Goal: Transaction & Acquisition: Download file/media

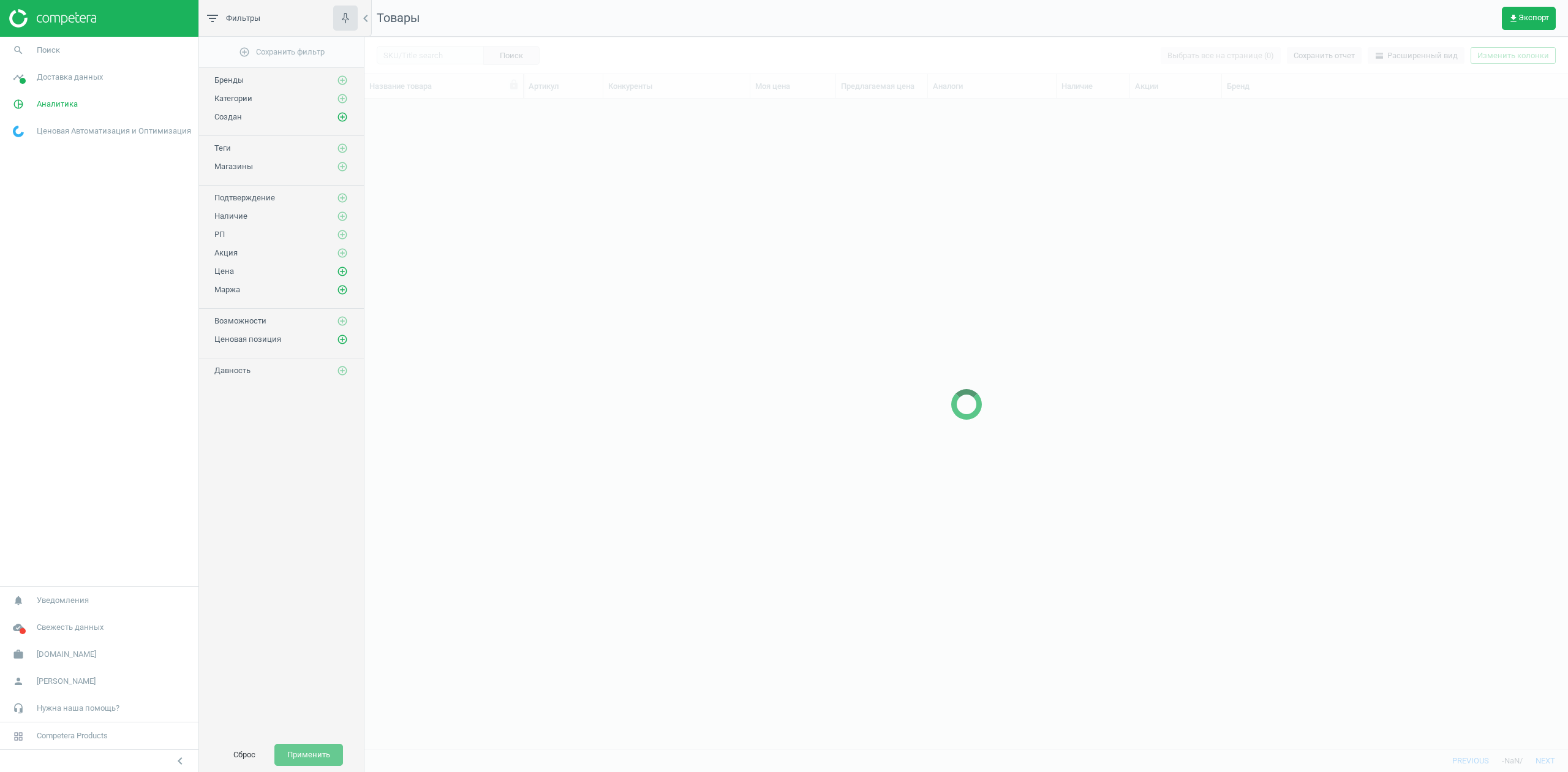
scroll to position [625, 1191]
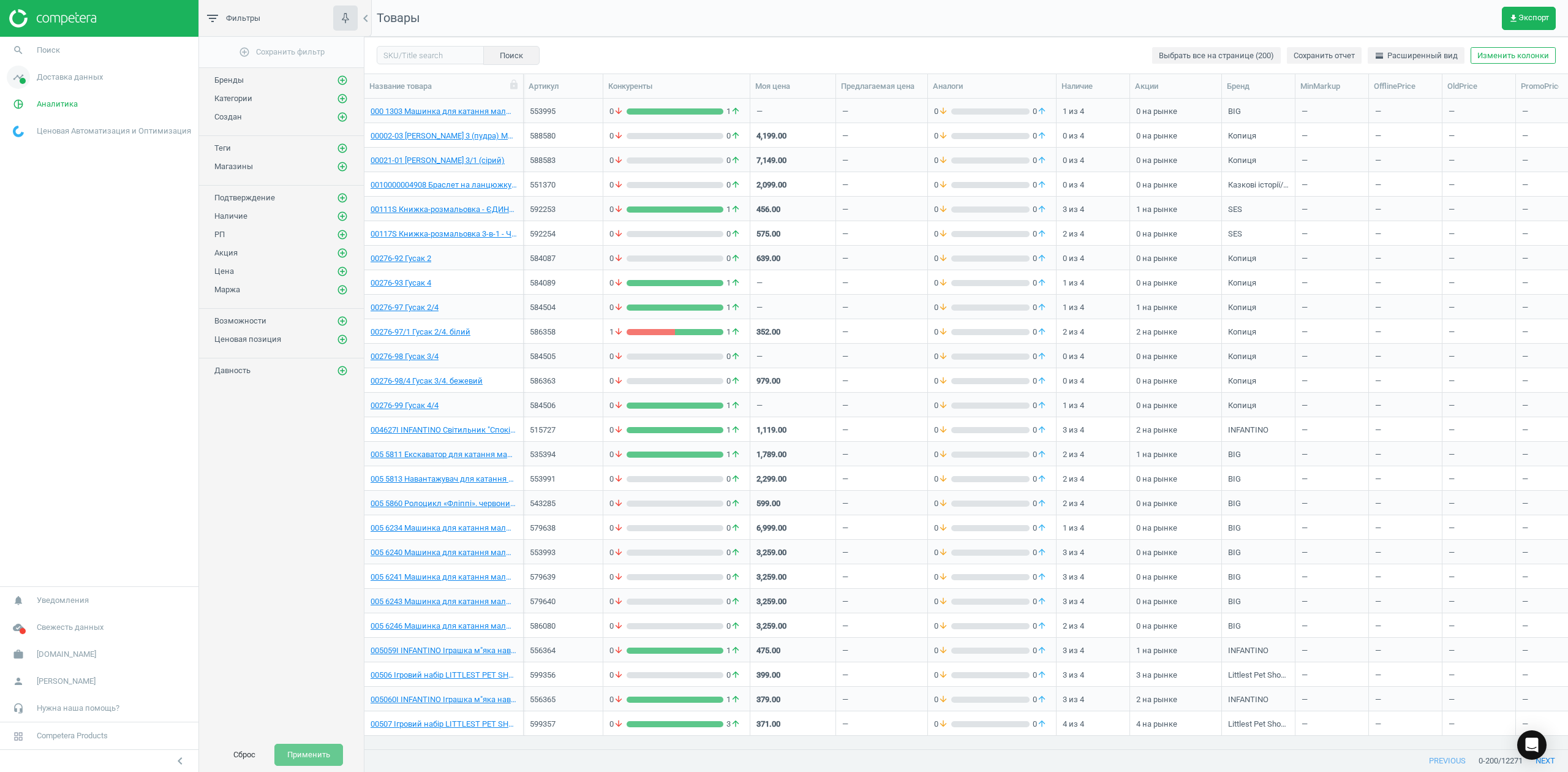
click at [47, 75] on span "Доставка данных" at bounding box center [70, 77] width 66 height 11
click at [45, 258] on span "Аналитика" at bounding box center [57, 259] width 41 height 11
click at [23, 148] on span "Товары" at bounding box center [26, 149] width 26 height 10
click at [1527, 14] on span "get_app Экспорт" at bounding box center [1529, 18] width 41 height 10
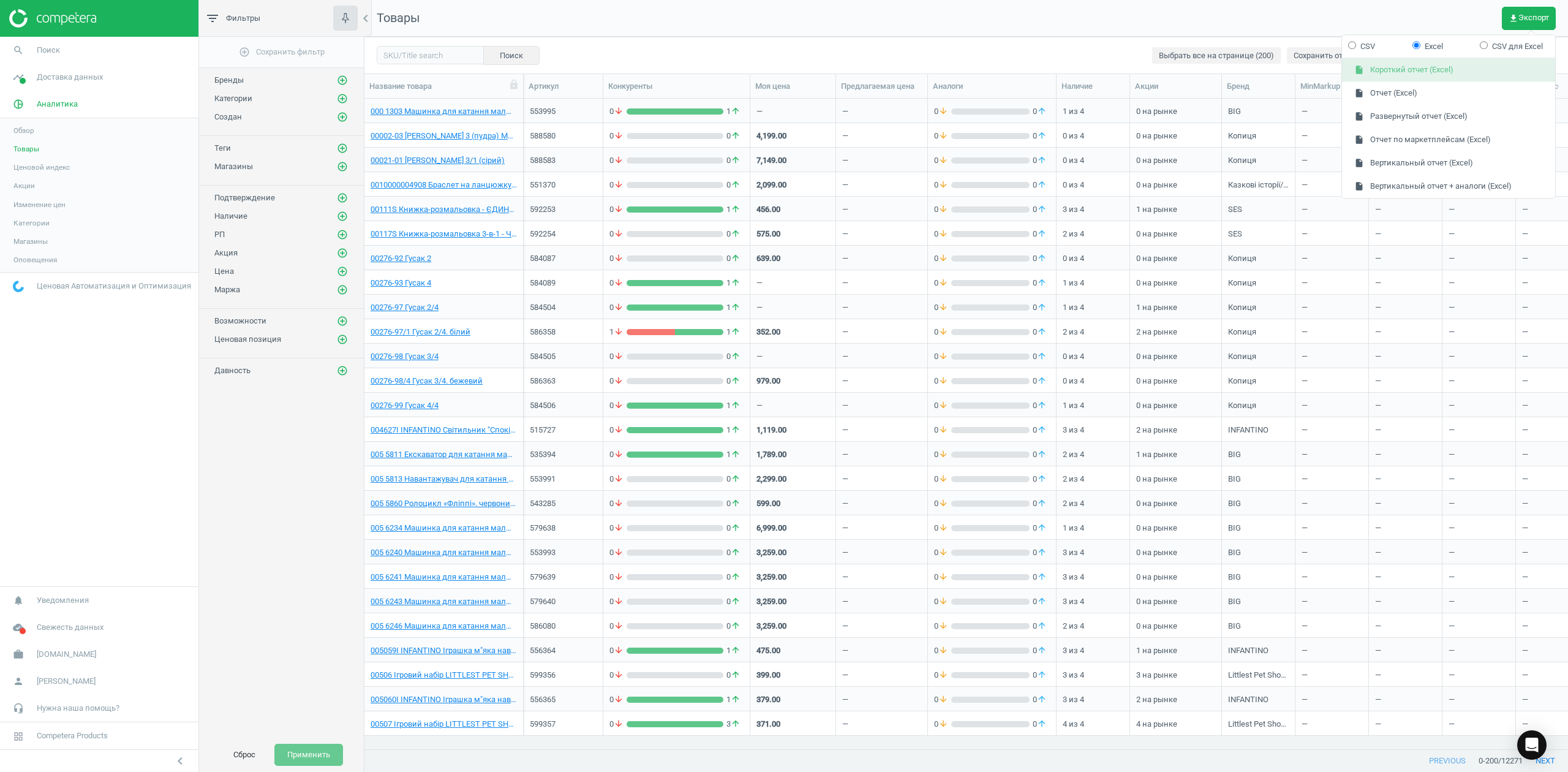
click at [1422, 69] on button "insert_drive_file Короткий отчет (Excel)" at bounding box center [1449, 70] width 213 height 23
click at [1515, 16] on icon "get_app" at bounding box center [1513, 18] width 10 height 10
click at [1401, 113] on button "insert_drive_file Развернутый отчет (Excel)" at bounding box center [1449, 117] width 213 height 23
click at [1525, 17] on span "get_app Экспорт" at bounding box center [1529, 18] width 41 height 10
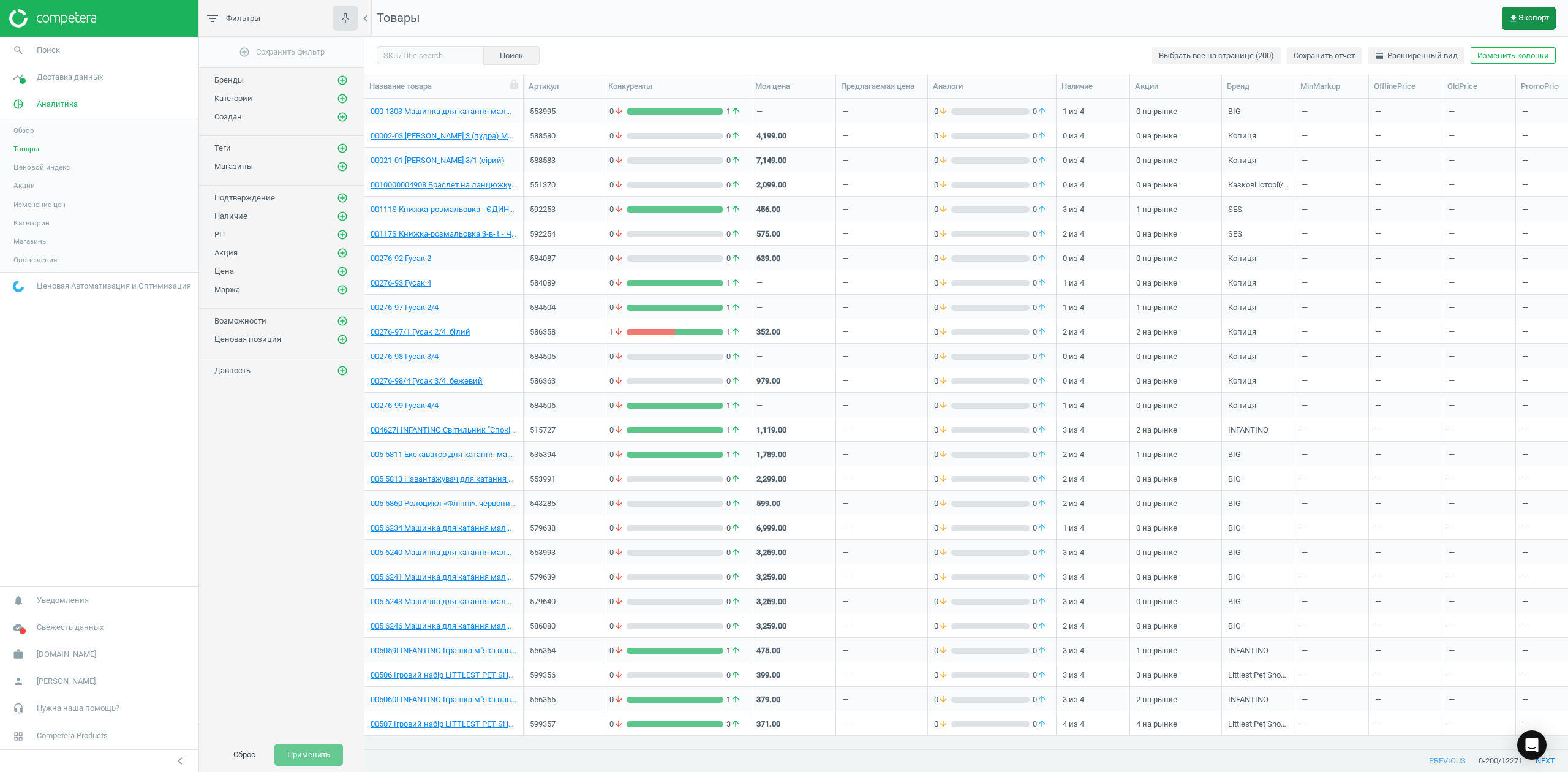
click at [1528, 18] on span "get_app Экспорт" at bounding box center [1529, 18] width 41 height 10
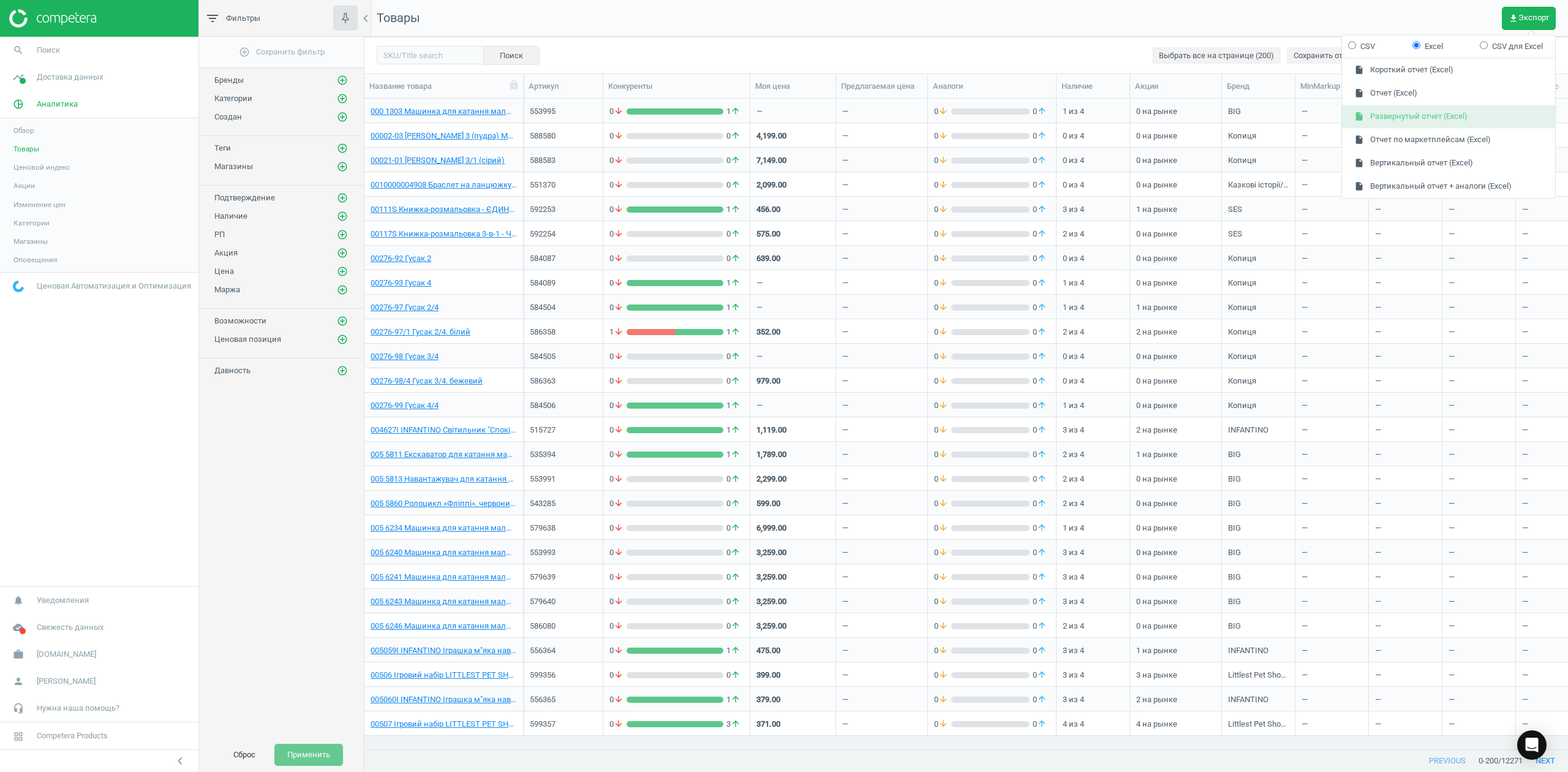
click at [1378, 115] on button "insert_drive_file Развернутый отчет (Excel)" at bounding box center [1449, 117] width 213 height 23
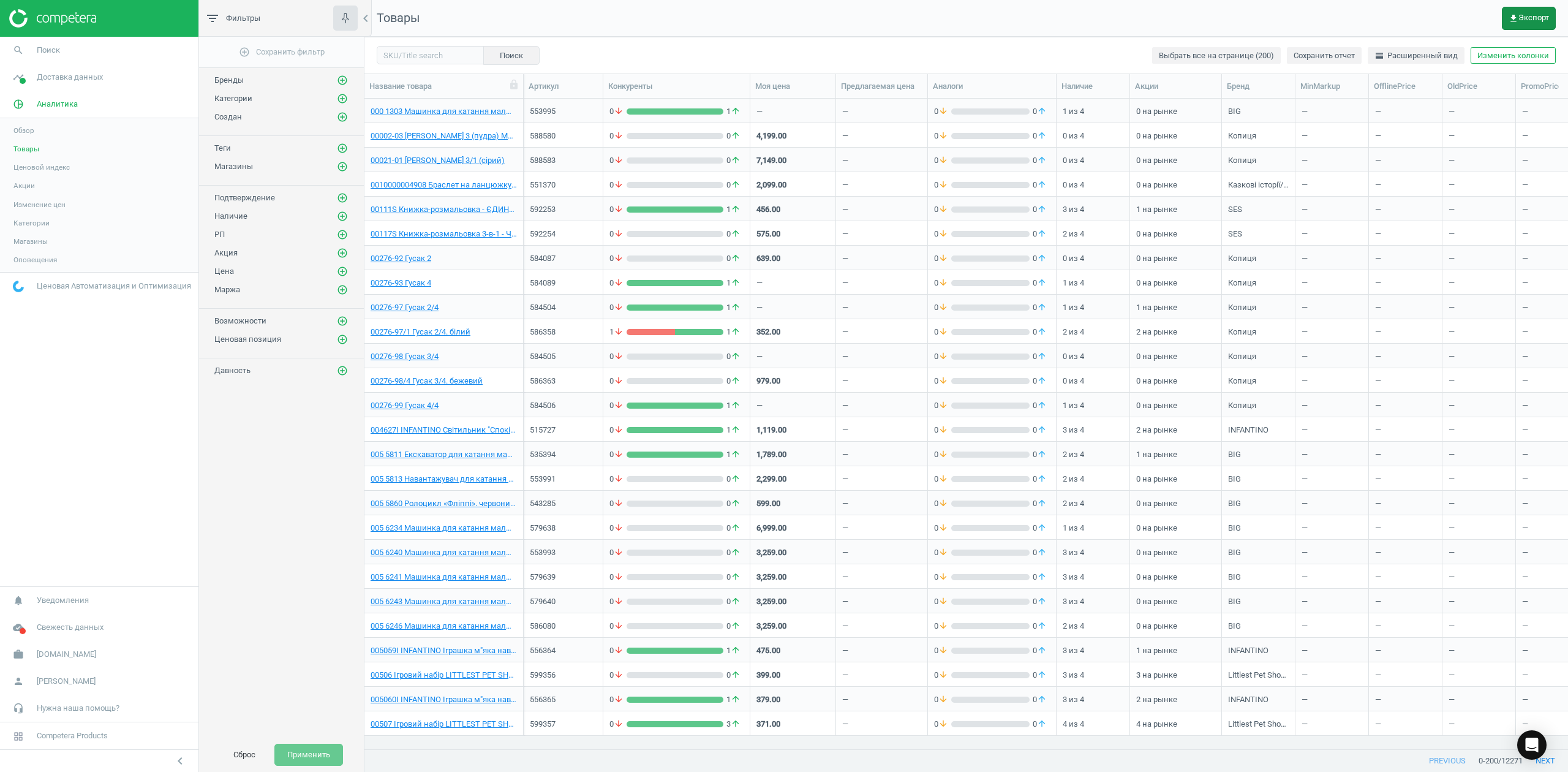
click at [1525, 16] on span "get_app Экспорт" at bounding box center [1529, 18] width 41 height 10
click at [1471, 9] on nav "Товары get_app Экспорт" at bounding box center [966, 18] width 1204 height 36
click at [1523, 11] on button "get_app Экспорт" at bounding box center [1529, 18] width 54 height 23
